Goal: Contribute content

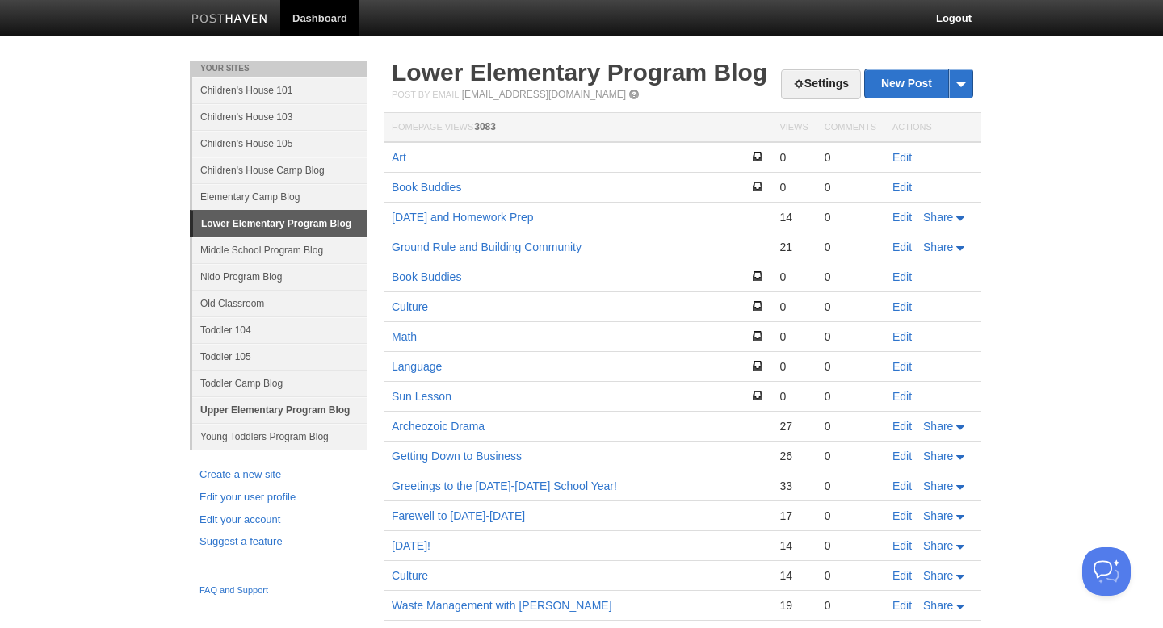
click at [246, 406] on link "Upper Elementary Program Blog" at bounding box center [279, 409] width 175 height 27
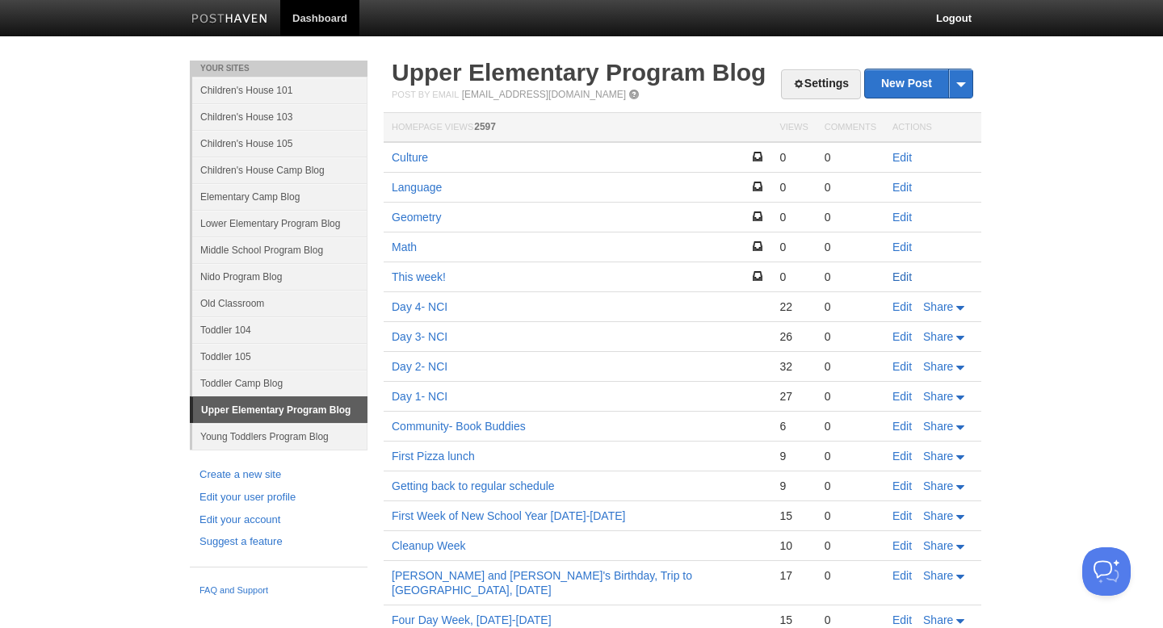
click at [899, 278] on link "Edit" at bounding box center [901, 276] width 19 height 13
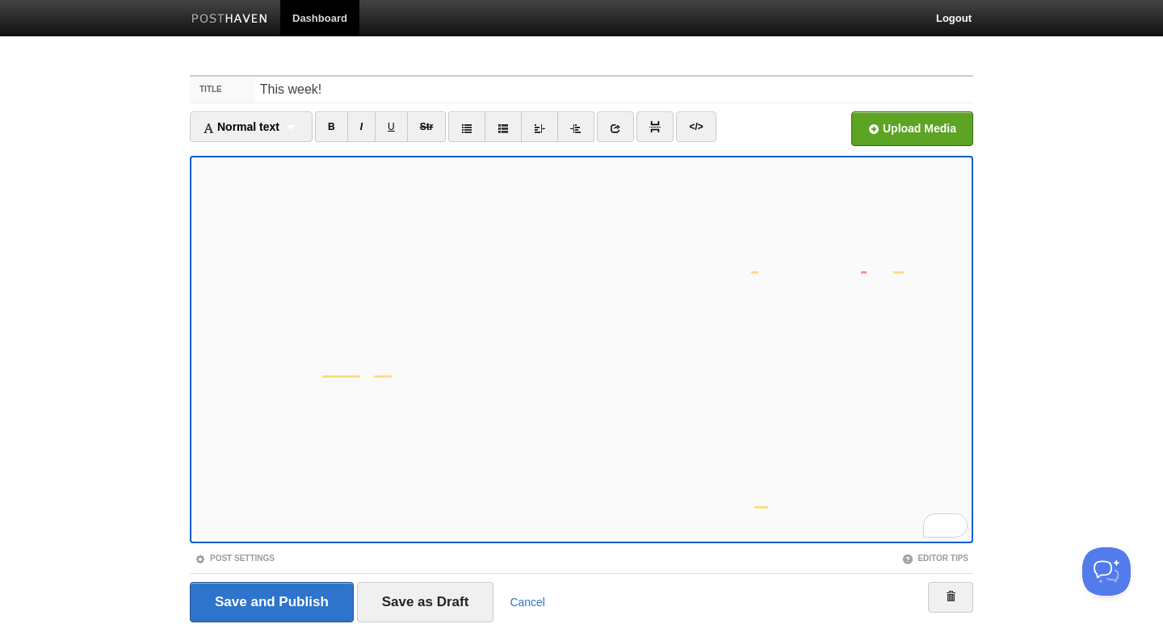
scroll to position [72, 0]
click at [257, 605] on input "Save and Publish" at bounding box center [272, 602] width 164 height 40
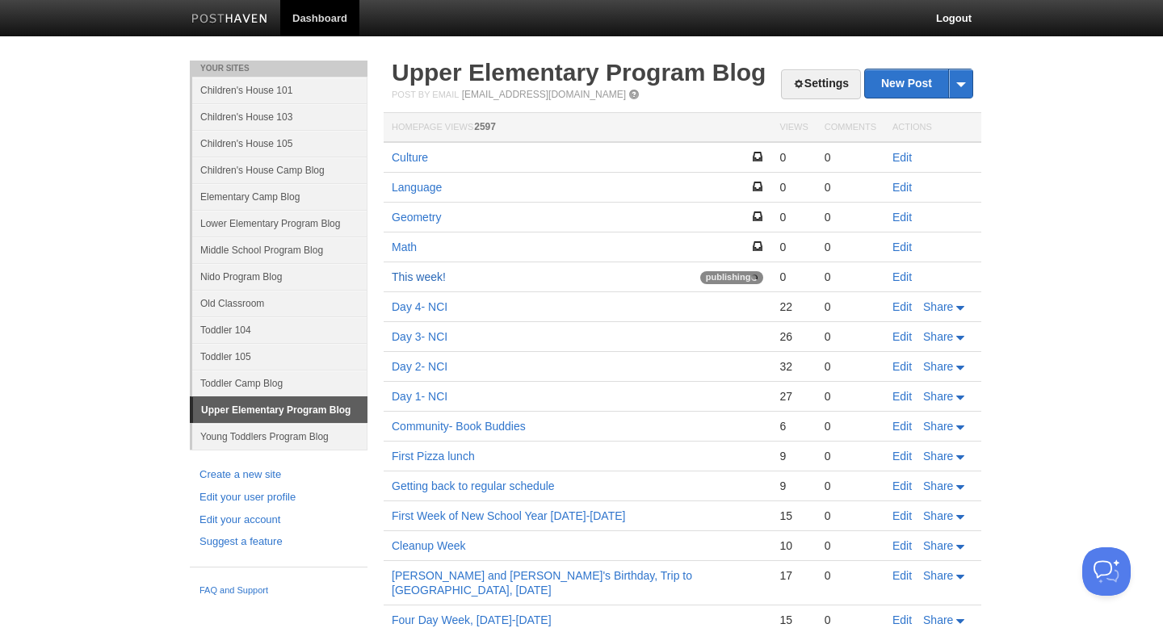
click at [426, 275] on link "This week!" at bounding box center [419, 276] width 54 height 13
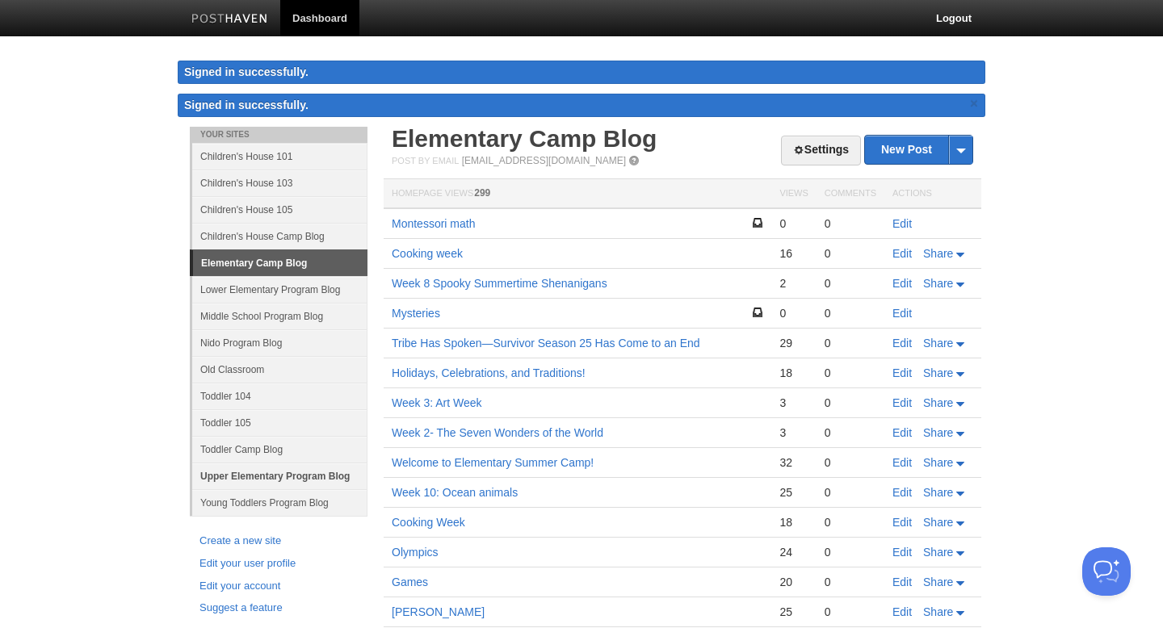
click at [313, 473] on link "Upper Elementary Program Blog" at bounding box center [279, 476] width 175 height 27
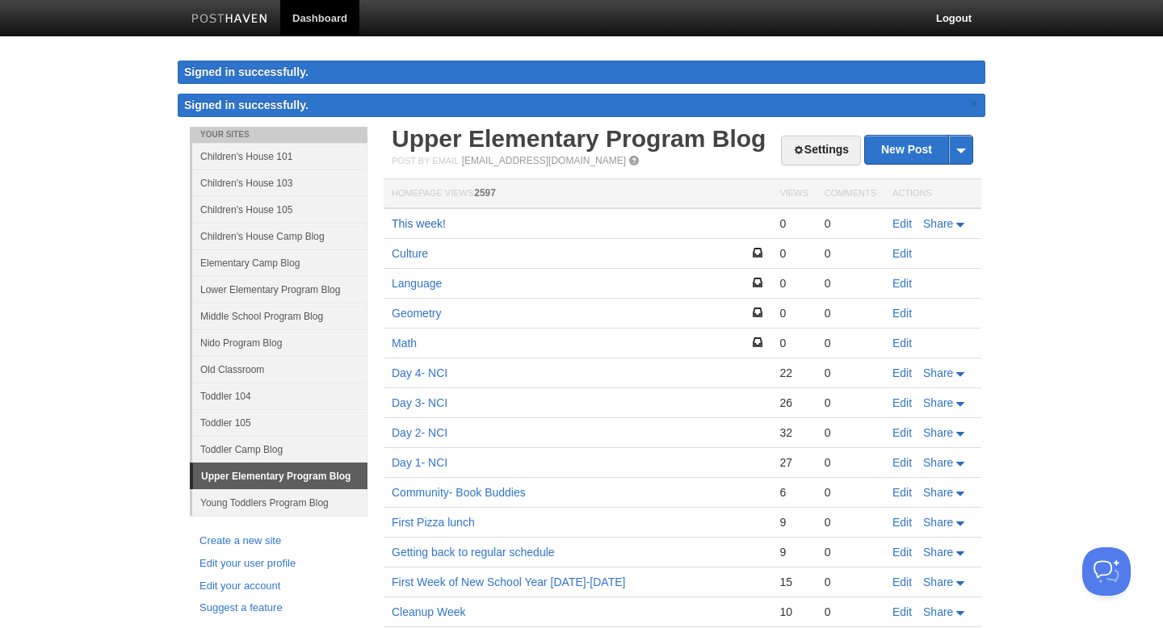
click at [411, 221] on link "This week!" at bounding box center [419, 223] width 54 height 13
